Goal: Information Seeking & Learning: Find specific fact

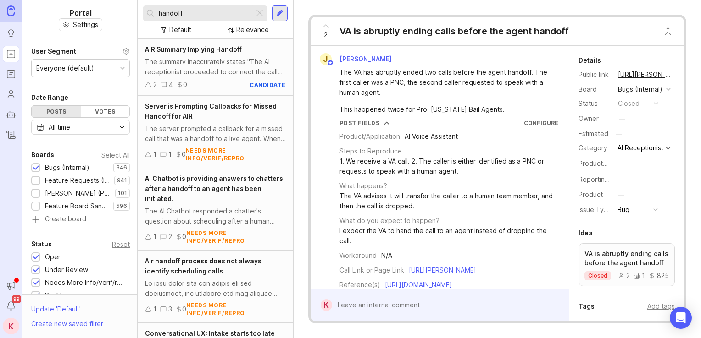
scroll to position [387, 0]
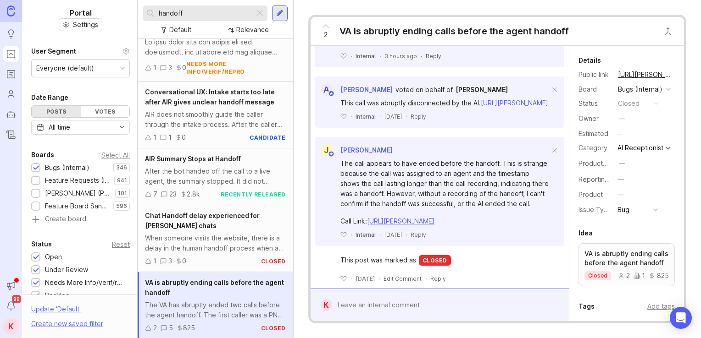
click at [225, 17] on input "handoff" at bounding box center [205, 13] width 92 height 10
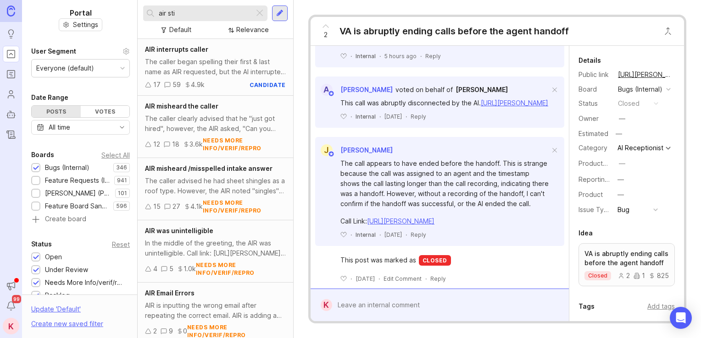
click at [216, 11] on input "air sti" at bounding box center [205, 13] width 92 height 10
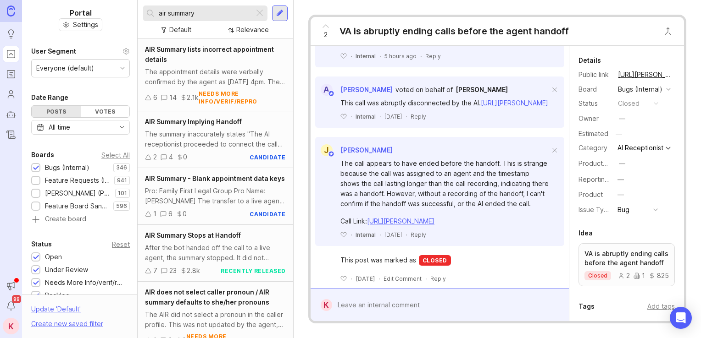
type input "air summary"
click at [210, 239] on span "AIR Summary Stops at Handoff" at bounding box center [193, 236] width 96 height 8
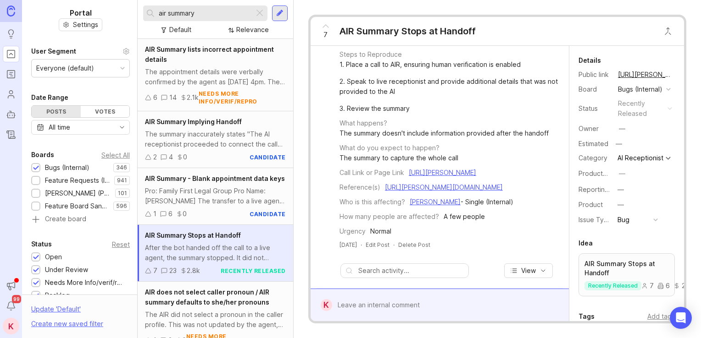
scroll to position [128, 0]
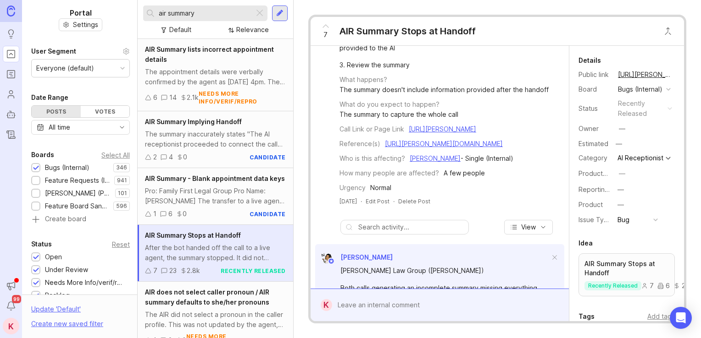
drag, startPoint x: 402, startPoint y: 98, endPoint x: 411, endPoint y: 147, distance: 49.9
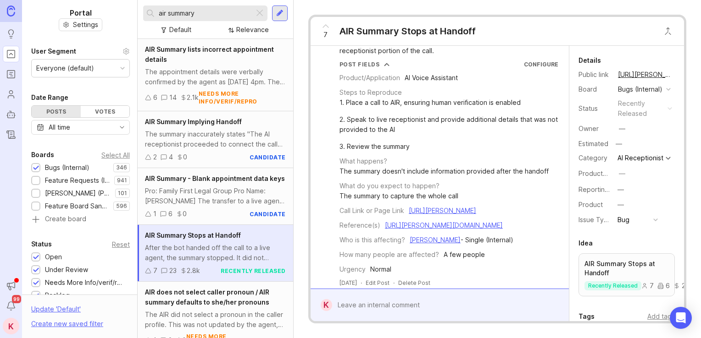
scroll to position [0, 0]
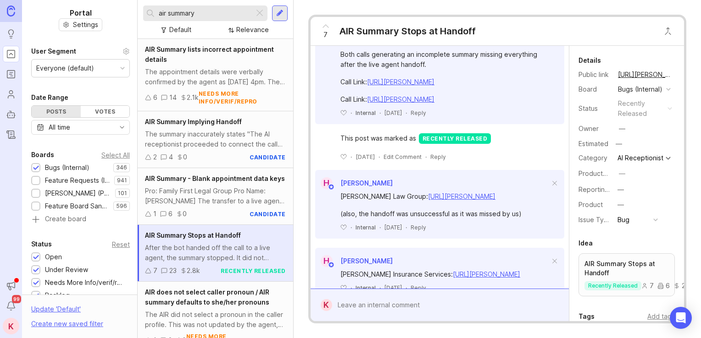
drag, startPoint x: 462, startPoint y: 151, endPoint x: 462, endPoint y: 177, distance: 26.1
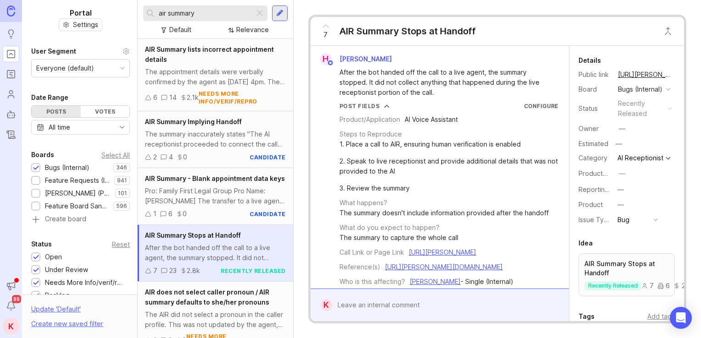
scroll to position [489, 0]
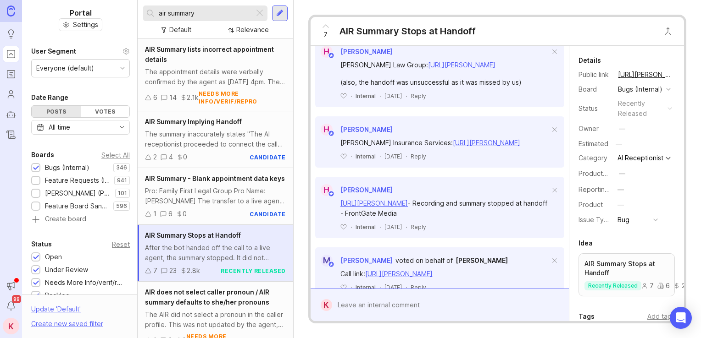
click at [235, 4] on div "air summary Default Relevance" at bounding box center [215, 19] width 155 height 39
